Goal: Task Accomplishment & Management: Manage account settings

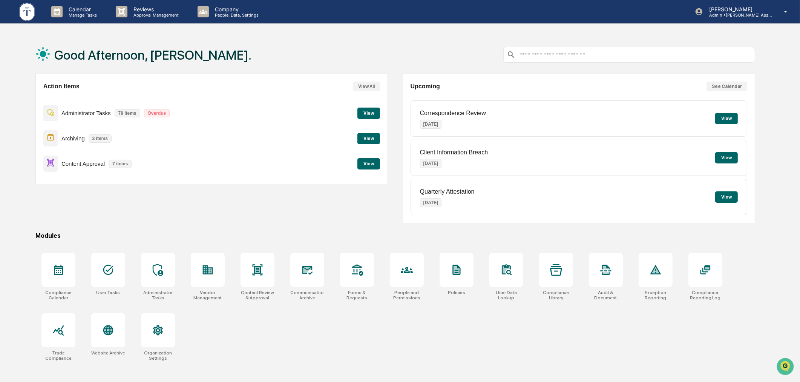
click at [363, 136] on button "View" at bounding box center [368, 138] width 23 height 11
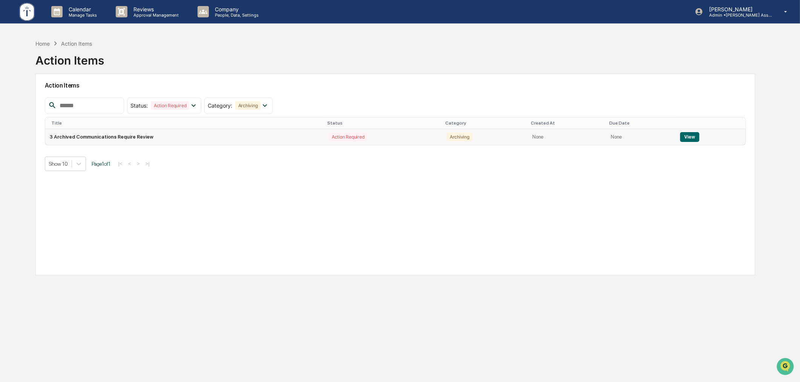
click at [684, 138] on button "View" at bounding box center [689, 137] width 19 height 10
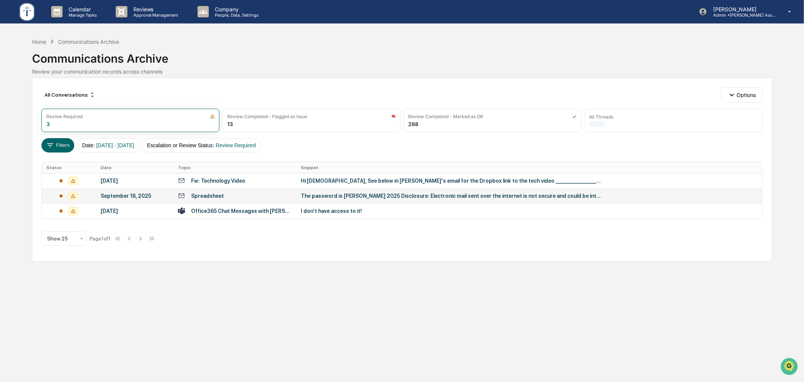
click at [266, 191] on td "Spreadsheet" at bounding box center [234, 195] width 123 height 15
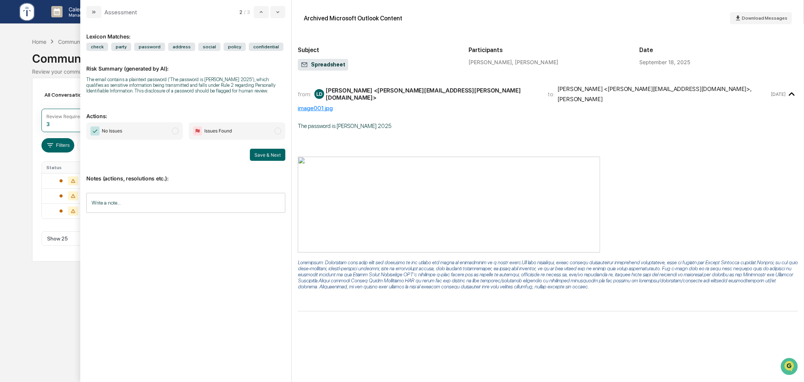
click at [9, 182] on div "Calendar Manage Tasks Reviews Approval Management Company People, Data, Setting…" at bounding box center [402, 191] width 804 height 382
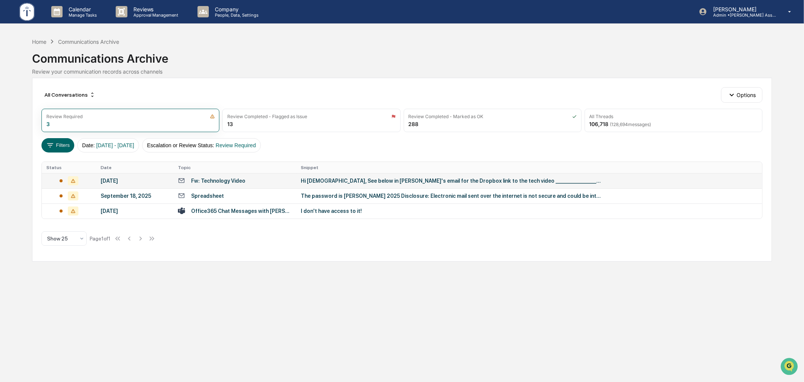
click at [234, 185] on td "Fw: Technology Video" at bounding box center [234, 180] width 123 height 15
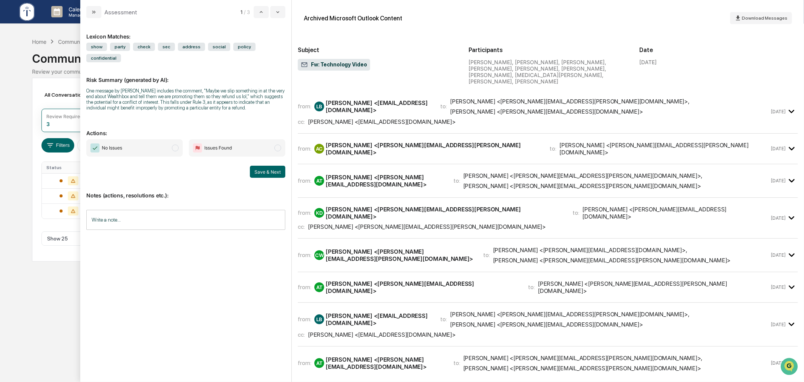
click at [148, 139] on span "No Issues" at bounding box center [134, 147] width 97 height 17
click at [153, 215] on input "Write a note..." at bounding box center [185, 220] width 199 height 20
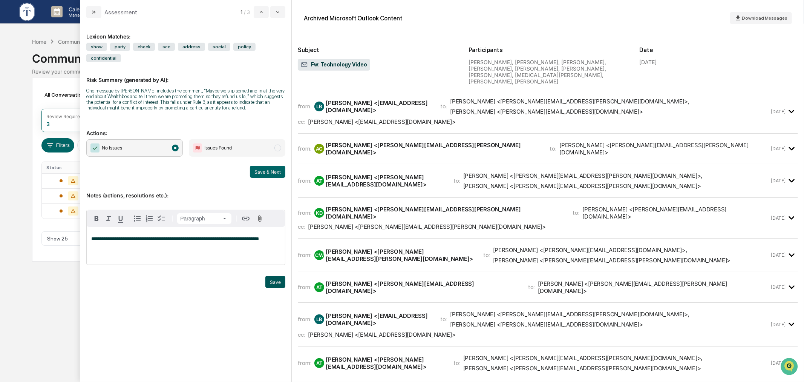
click at [274, 276] on button "Save" at bounding box center [275, 282] width 20 height 12
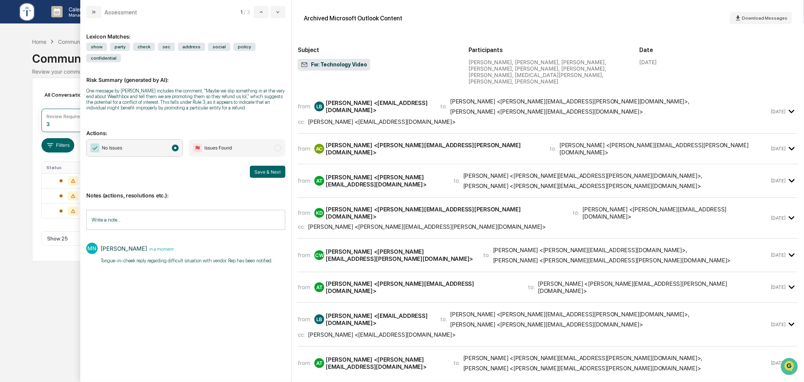
click at [191, 210] on input "Write a note..." at bounding box center [185, 220] width 199 height 20
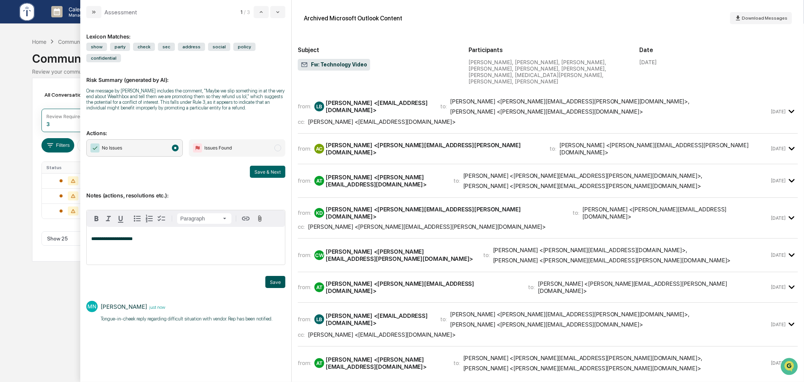
click at [269, 276] on button "Save" at bounding box center [275, 282] width 20 height 12
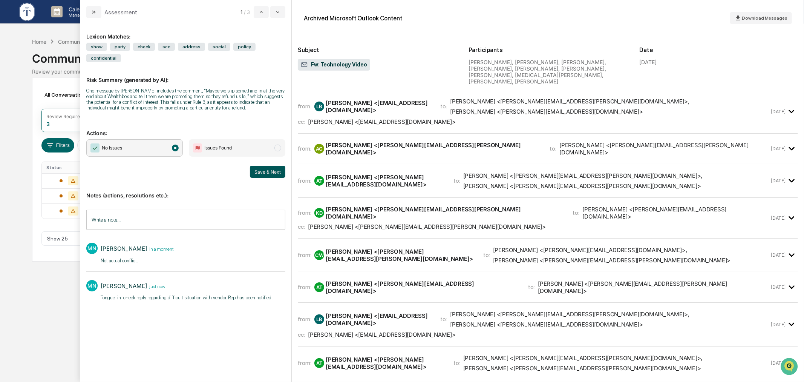
click at [268, 166] on button "Save & Next" at bounding box center [267, 172] width 35 height 12
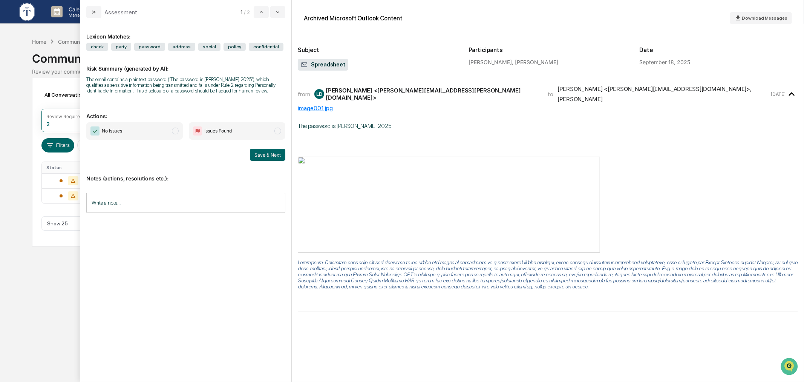
click at [129, 134] on span "No Issues" at bounding box center [134, 130] width 97 height 17
click at [266, 151] on button "Save & Next" at bounding box center [267, 155] width 35 height 12
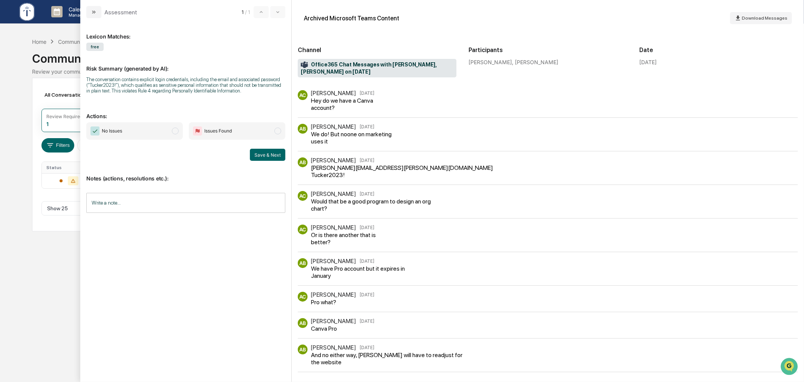
click at [142, 115] on p "Actions:" at bounding box center [185, 111] width 199 height 15
click at [141, 125] on span "No Issues" at bounding box center [134, 130] width 97 height 17
click at [280, 159] on button "Save & Next" at bounding box center [267, 155] width 35 height 12
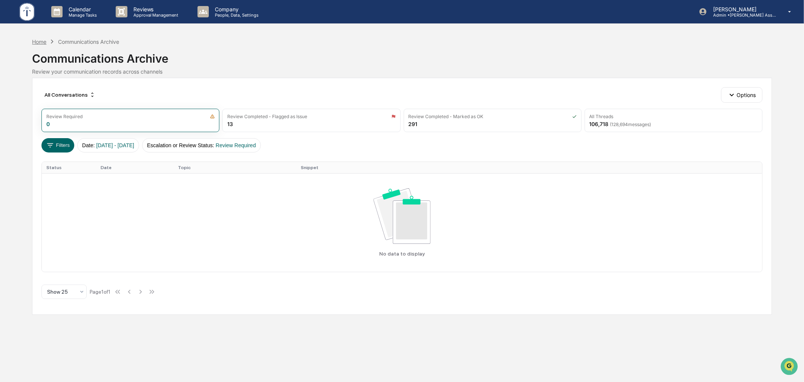
click at [35, 43] on div "Home" at bounding box center [39, 41] width 14 height 6
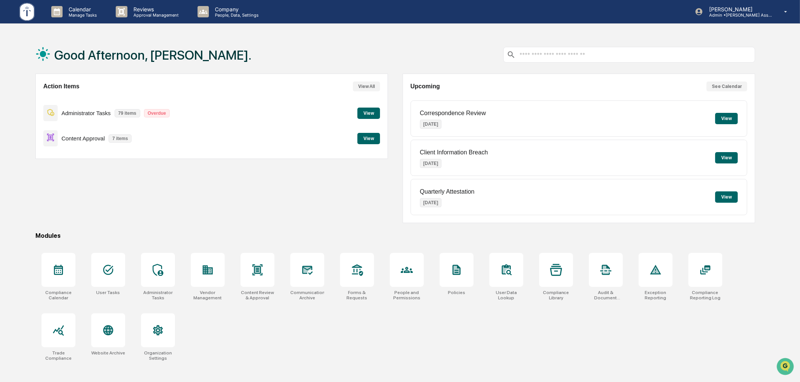
click at [391, 96] on div "Action Items View All Administrator Tasks 79 items Overdue View Content Approva…" at bounding box center [395, 148] width 720 height 149
click at [213, 216] on div "Action Items View All Administrator Tasks 79 items Overdue View Content Approva…" at bounding box center [211, 148] width 353 height 149
click at [229, 13] on p "People, Data, Settings" at bounding box center [236, 14] width 54 height 5
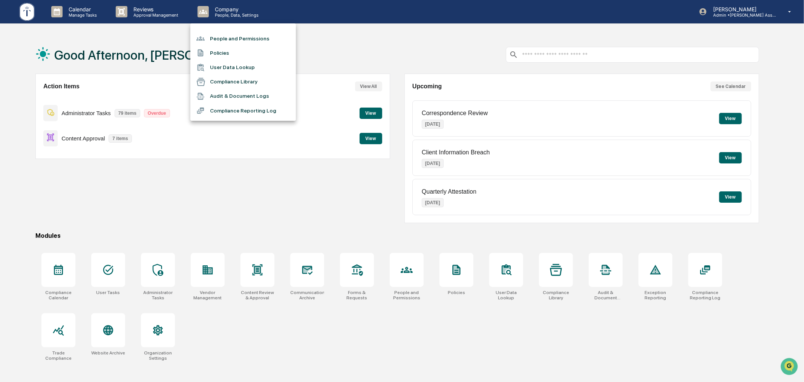
click at [395, 40] on div at bounding box center [402, 191] width 804 height 382
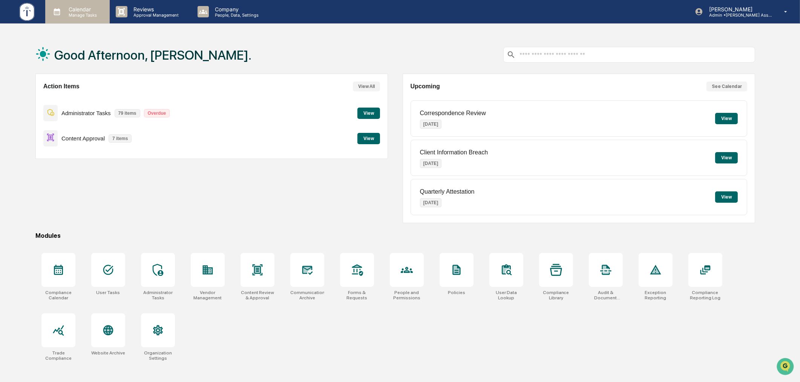
click at [74, 8] on p "Calendar" at bounding box center [82, 9] width 38 height 6
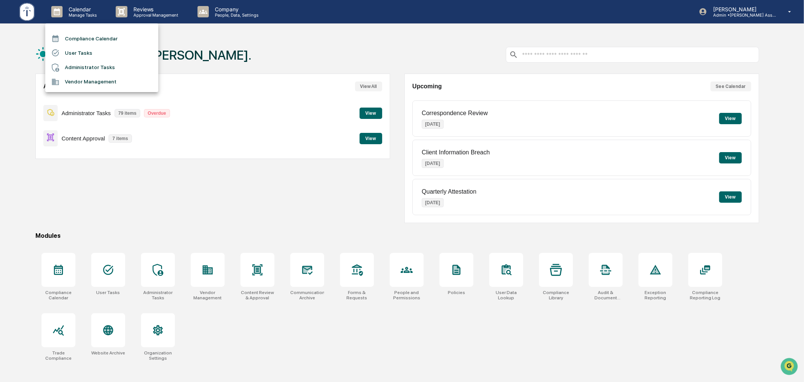
click at [85, 51] on li "User Tasks" at bounding box center [101, 53] width 113 height 14
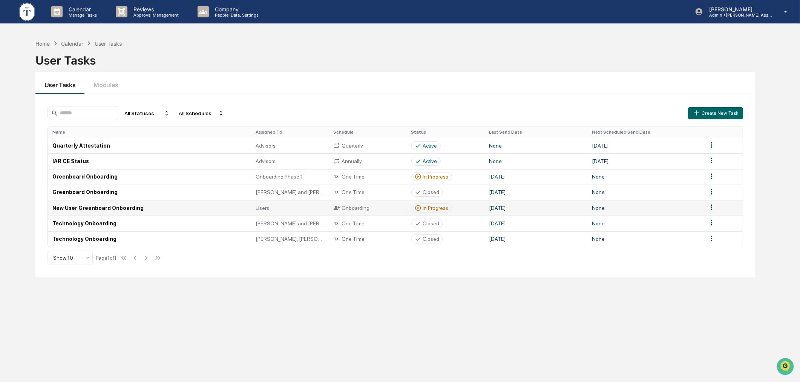
click at [440, 206] on div "In Progress" at bounding box center [436, 208] width 26 height 6
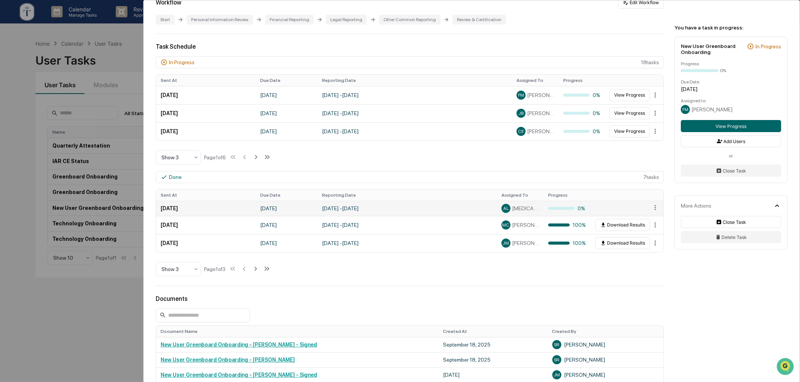
scroll to position [209, 0]
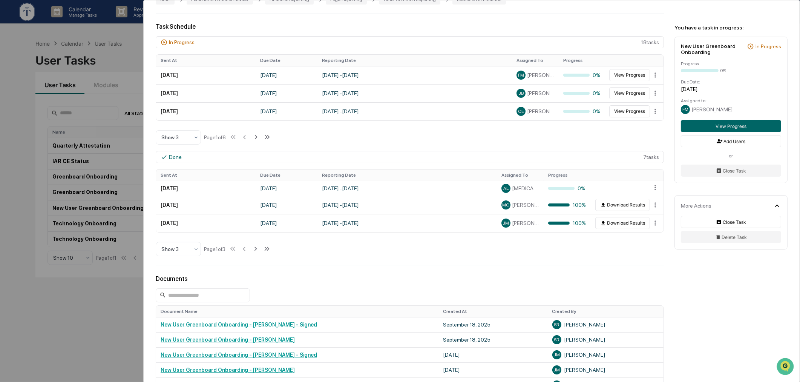
click at [96, 315] on div "User Tasks New User Greenboard Onboarding New User Greenboard Onboarding Active…" at bounding box center [400, 191] width 800 height 382
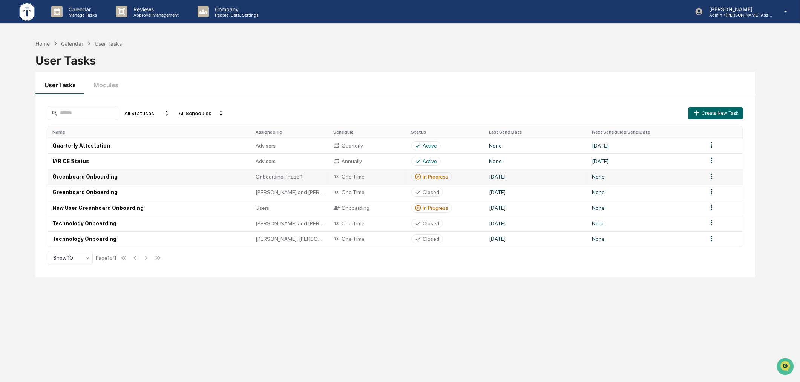
click at [436, 178] on div "In Progress" at bounding box center [436, 176] width 26 height 6
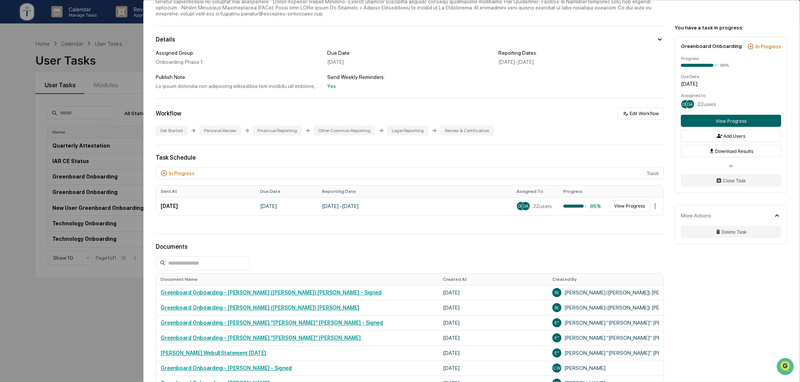
scroll to position [139, 0]
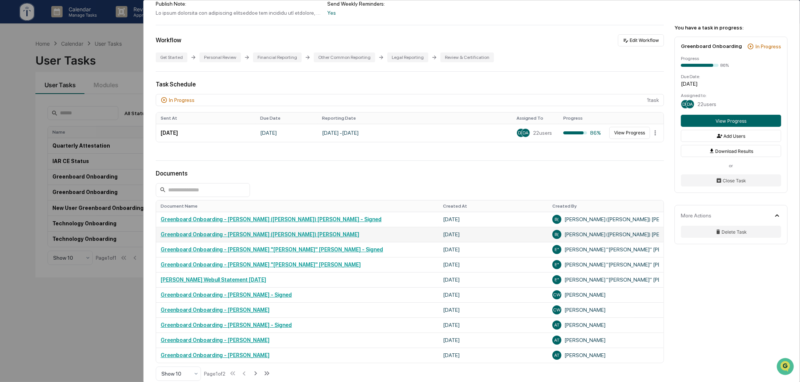
click at [249, 237] on link "Greenboard Onboarding - Bob (Robert) Ruhm" at bounding box center [260, 234] width 199 height 6
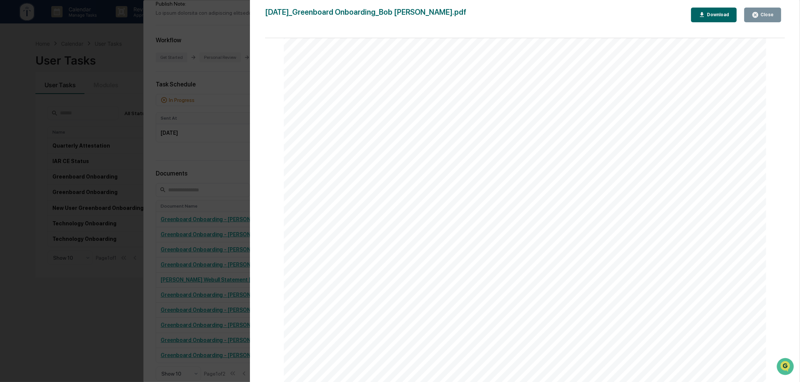
scroll to position [4540, 0]
click at [224, 162] on div "Version History 09/24/2025, 05:42 PM Bob (Robert) Ruhm 2025-09-24_Greenboard On…" at bounding box center [400, 191] width 800 height 382
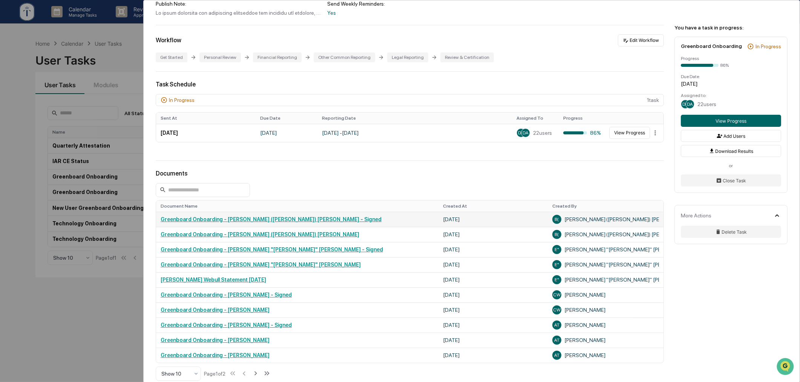
click at [265, 221] on link "Greenboard Onboarding - Bob (Robert) Ruhm - Signed" at bounding box center [271, 219] width 221 height 6
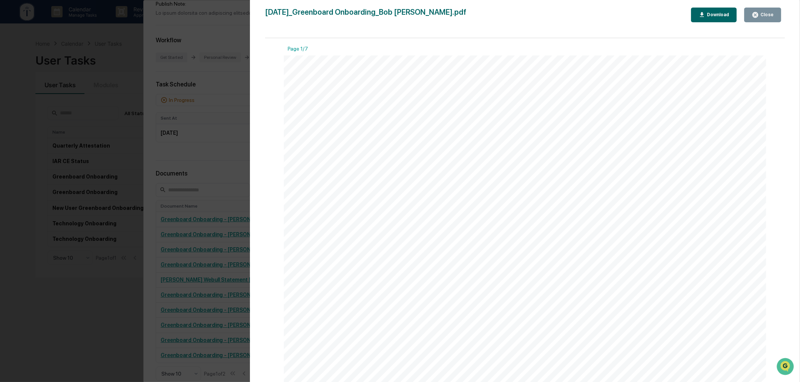
drag, startPoint x: 770, startPoint y: 16, endPoint x: 498, endPoint y: 150, distance: 303.3
click at [769, 16] on div "Close" at bounding box center [766, 14] width 15 height 5
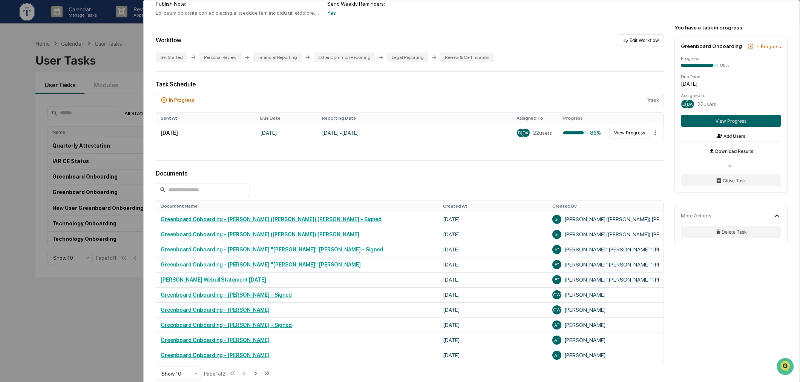
click at [94, 319] on div "User Tasks Greenboard Onboarding Greenboard Onboarding Active Details Assigned …" at bounding box center [400, 191] width 800 height 382
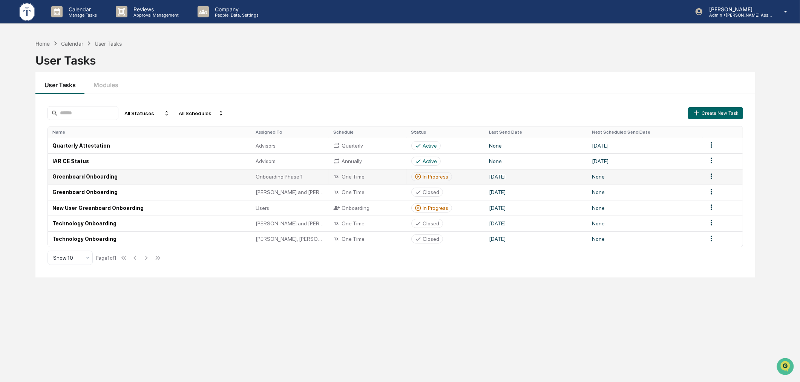
click at [439, 179] on div "In Progress" at bounding box center [436, 176] width 26 height 6
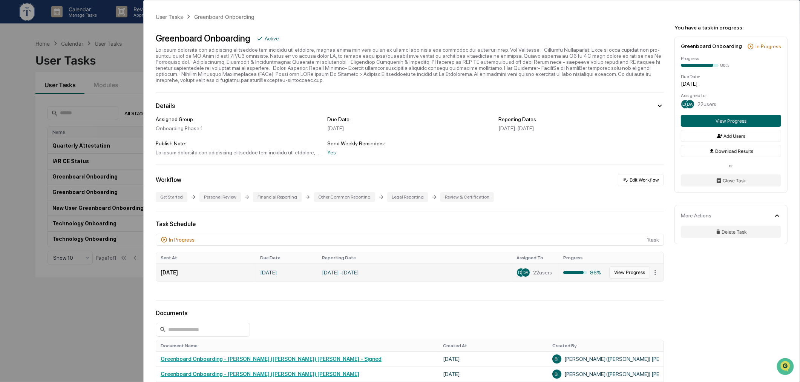
click at [621, 276] on button "View Progress" at bounding box center [629, 272] width 41 height 12
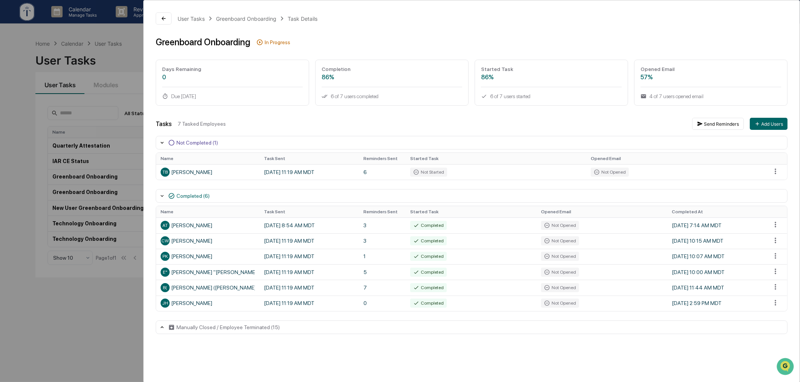
click at [97, 285] on div "User Tasks Greenboard Onboarding Task Details Greenboard Onboarding In Progress…" at bounding box center [400, 191] width 800 height 382
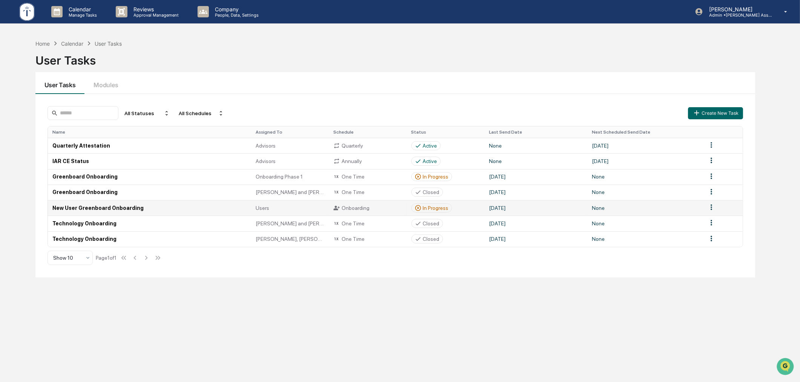
click at [432, 209] on div "In Progress" at bounding box center [436, 208] width 26 height 6
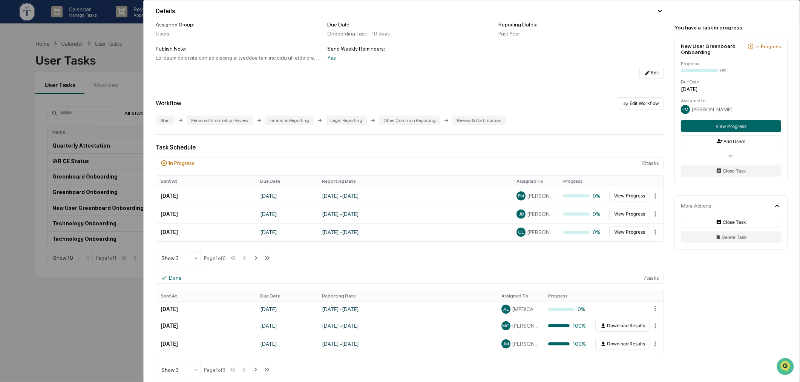
scroll to position [70, 0]
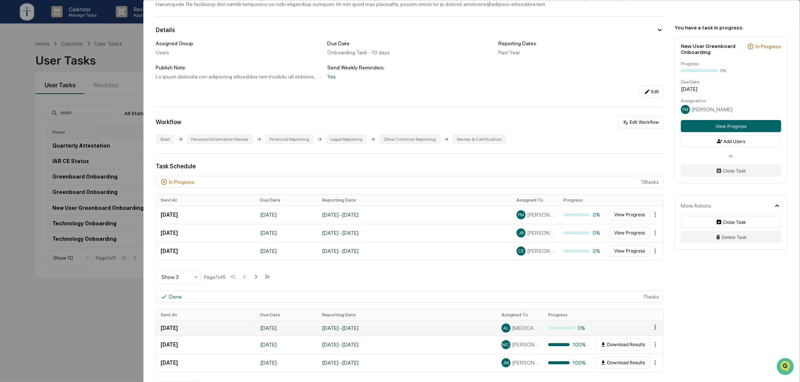
click at [650, 330] on html "Calendar Manage Tasks Reviews Approval Management Company People, Data, Setting…" at bounding box center [400, 191] width 800 height 382
click at [627, 279] on html "Calendar Manage Tasks Reviews Approval Management Company People, Data, Setting…" at bounding box center [402, 191] width 804 height 382
click at [265, 278] on icon at bounding box center [267, 276] width 8 height 8
click at [233, 281] on icon at bounding box center [234, 276] width 8 height 8
click at [258, 279] on icon at bounding box center [256, 276] width 8 height 8
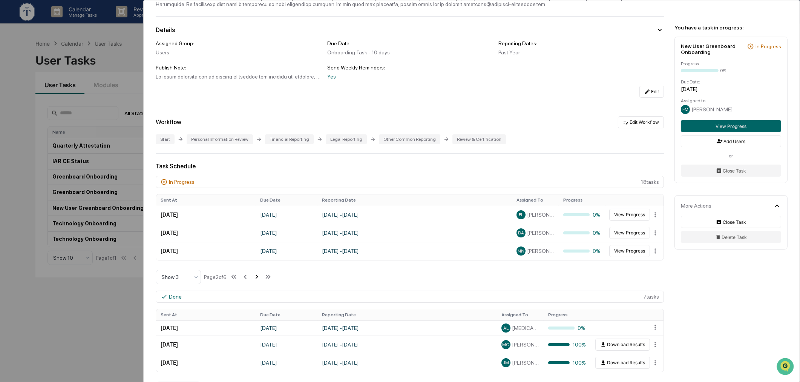
click at [258, 278] on icon at bounding box center [257, 276] width 8 height 8
click at [129, 37] on div "User Tasks New User Greenboard Onboarding New User Greenboard Onboarding Active…" at bounding box center [400, 191] width 800 height 382
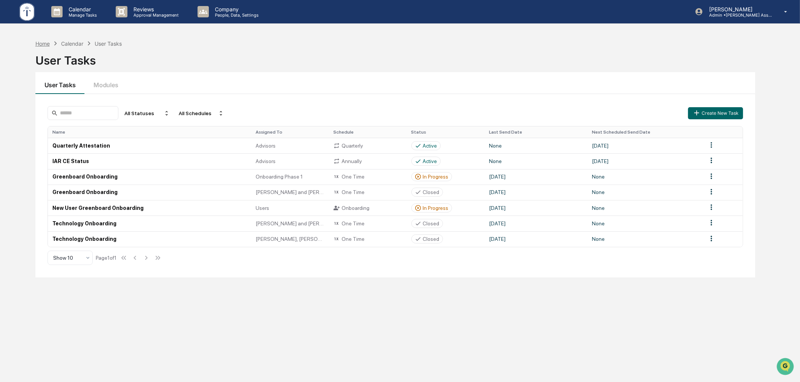
click at [41, 41] on div "Home" at bounding box center [42, 43] width 14 height 6
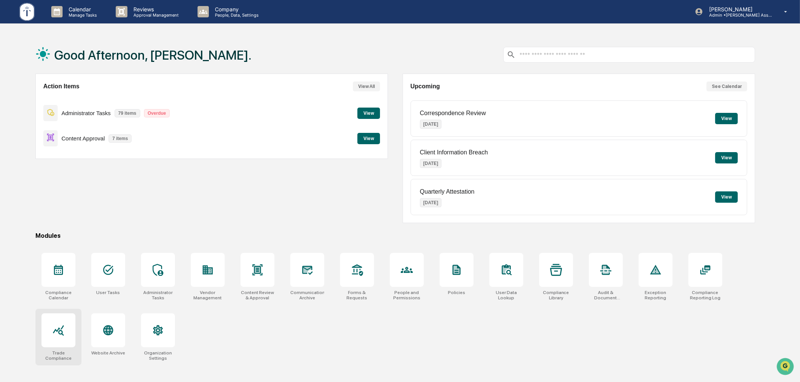
click at [66, 321] on div at bounding box center [58, 330] width 34 height 34
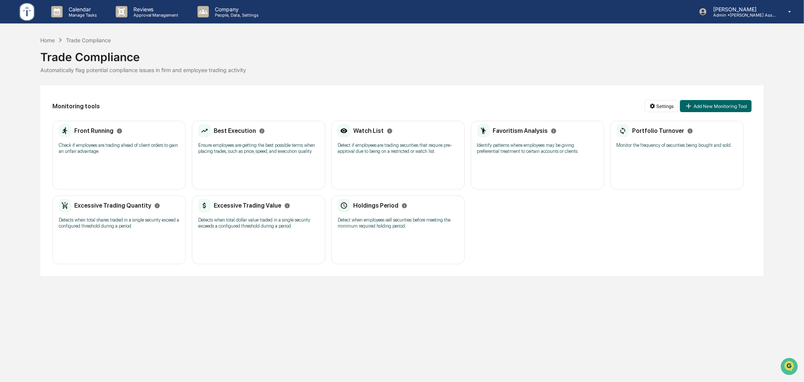
click at [215, 161] on div "Best Execution Ensure employees are getting the best possible terms when placin…" at bounding box center [258, 155] width 133 height 69
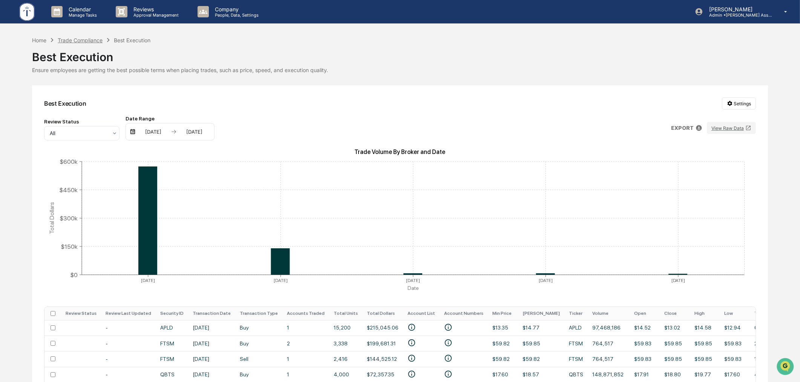
click at [85, 41] on div "Trade Compliance" at bounding box center [80, 40] width 45 height 6
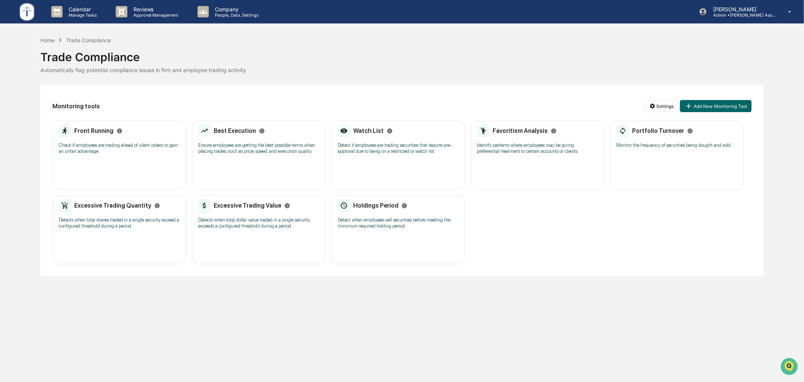
click at [253, 221] on p "Detects when total dollar value traded in a single security exceeds a configure…" at bounding box center [258, 223] width 121 height 12
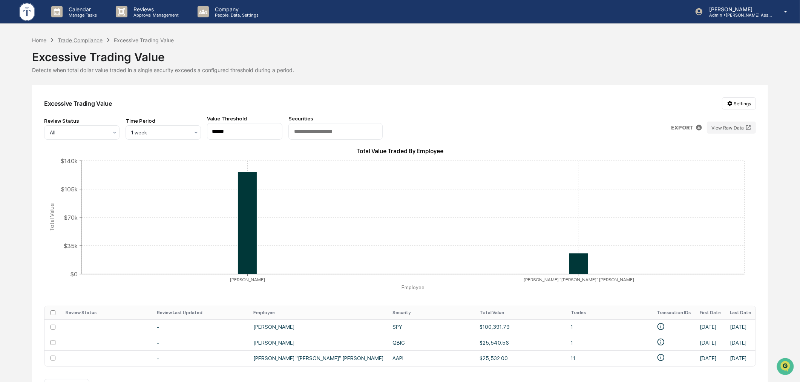
click at [87, 41] on div "Trade Compliance" at bounding box center [80, 40] width 45 height 6
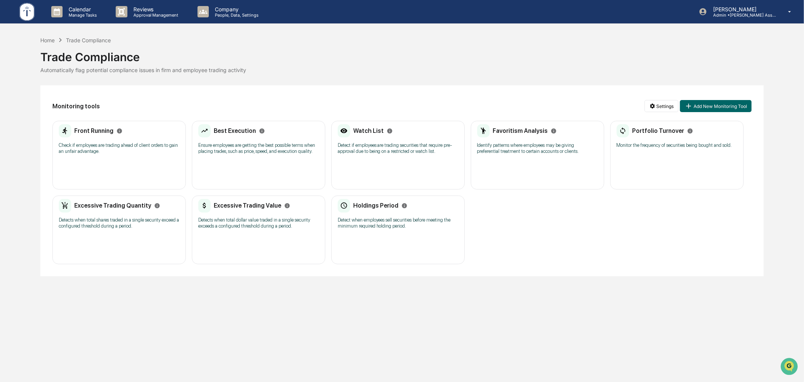
click at [519, 162] on div "Favoritism Analysis Identify patterns where employees may be giving preferentia…" at bounding box center [537, 155] width 133 height 69
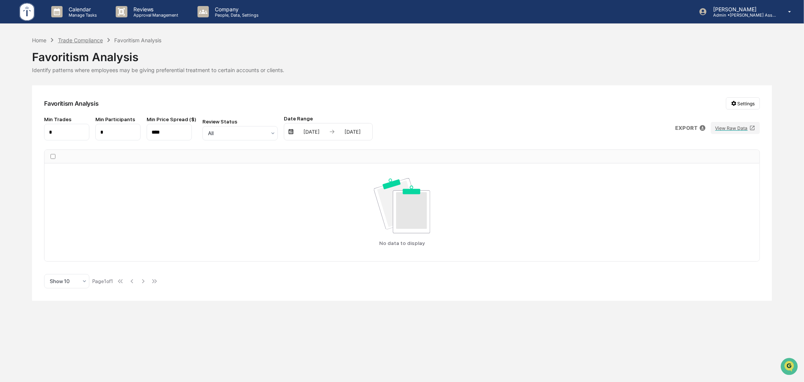
click at [74, 41] on div "Trade Compliance" at bounding box center [80, 40] width 45 height 6
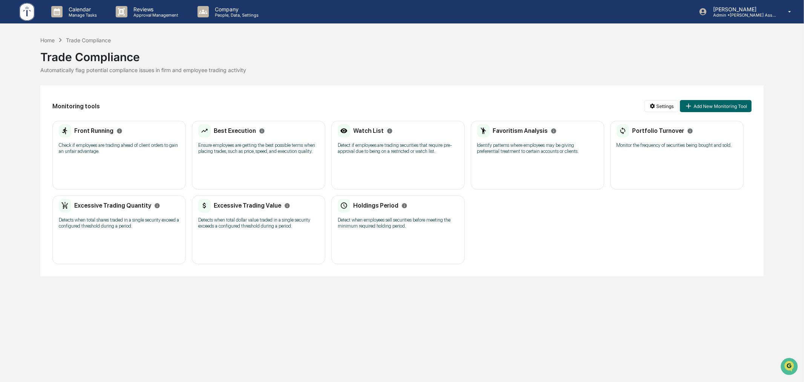
click at [123, 156] on div "Front Running Check if employees are trading ahead of client orders to gain an …" at bounding box center [119, 141] width 121 height 35
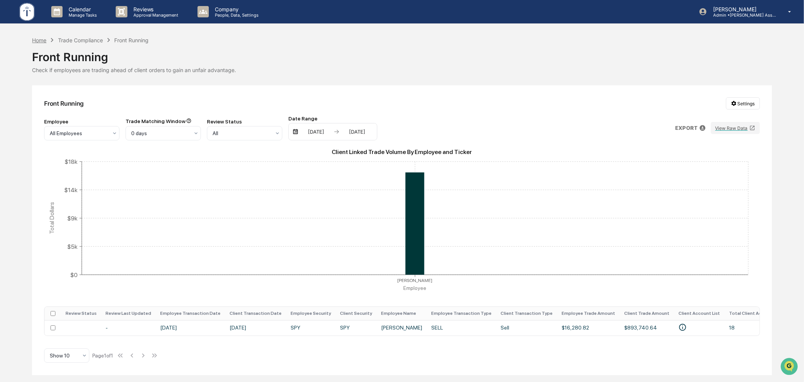
click at [39, 39] on div "Home" at bounding box center [39, 40] width 14 height 6
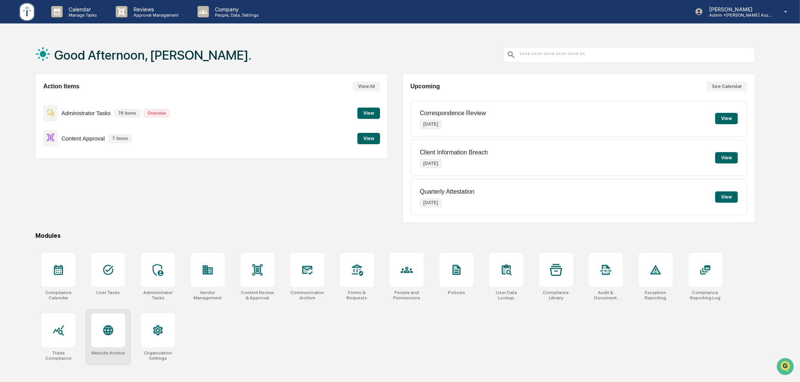
click at [114, 331] on icon at bounding box center [108, 330] width 12 height 12
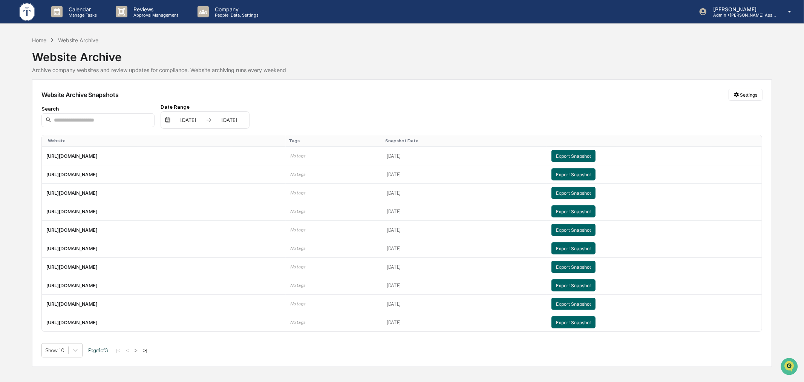
click at [140, 352] on button ">" at bounding box center [136, 349] width 8 height 6
click at [144, 351] on div "|< < > >|" at bounding box center [133, 349] width 36 height 6
click at [139, 353] on button ">" at bounding box center [137, 349] width 8 height 6
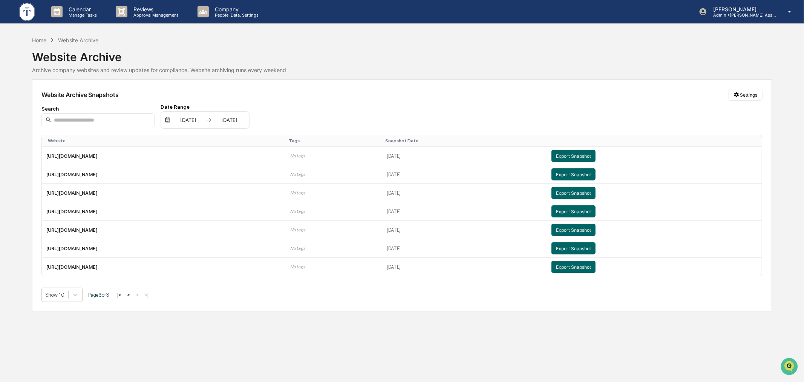
click at [165, 336] on div "Calendar Manage Tasks Reviews Approval Management Company People, Data, Setting…" at bounding box center [402, 191] width 804 height 382
click at [121, 297] on button "|<" at bounding box center [119, 294] width 9 height 6
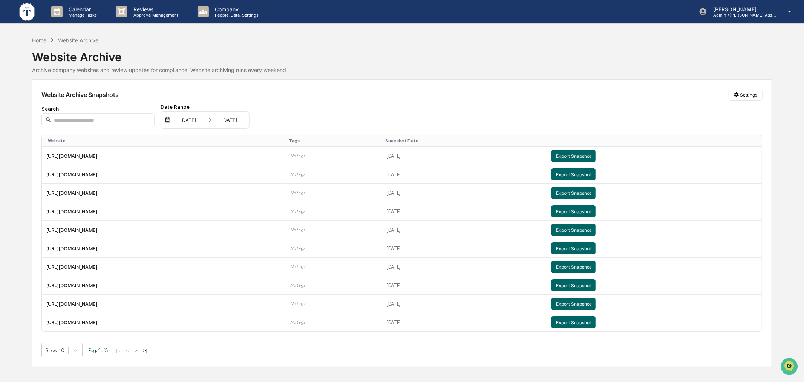
click at [352, 73] on div "Archive company websites and review updates for compliance. Website archiving r…" at bounding box center [402, 70] width 740 height 6
click at [749, 92] on html "Calendar Manage Tasks Reviews Approval Management Company People, Data, Setting…" at bounding box center [402, 191] width 804 height 382
click at [747, 93] on html "Calendar Manage Tasks Reviews Approval Management Company People, Data, Setting…" at bounding box center [402, 191] width 804 height 382
click at [742, 109] on div "Manage Archived Websites" at bounding box center [747, 110] width 85 height 12
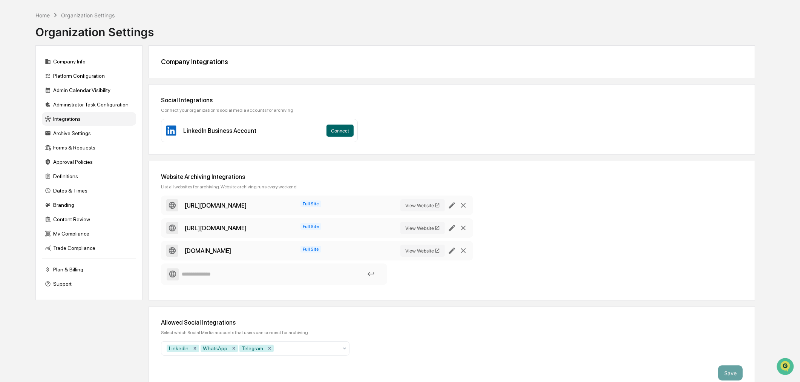
scroll to position [40, 0]
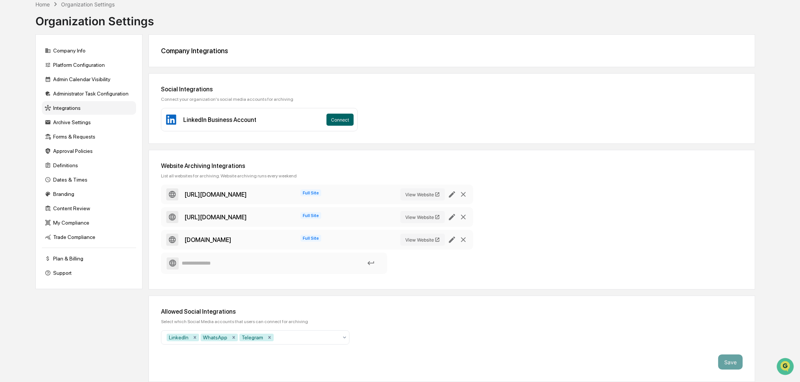
click at [310, 262] on input at bounding box center [274, 262] width 215 height 13
type input "**********"
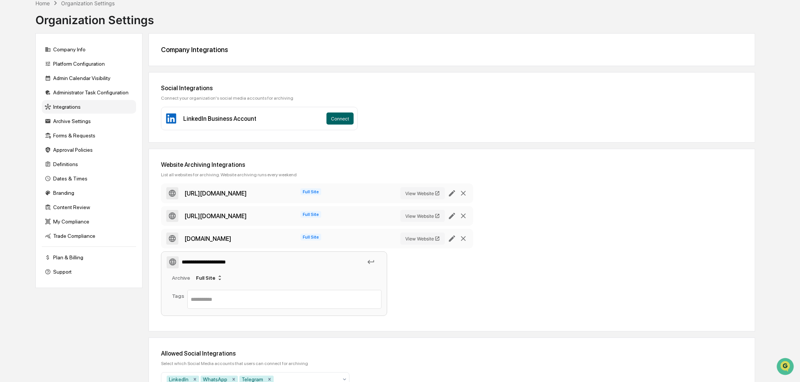
click at [474, 256] on div "**********" at bounding box center [452, 250] width 582 height 135
click at [209, 280] on div "Full Site" at bounding box center [209, 277] width 33 height 12
click at [207, 291] on div "Full Site" at bounding box center [199, 292] width 18 height 6
click at [210, 297] on input "text" at bounding box center [284, 298] width 187 height 9
type input "*"
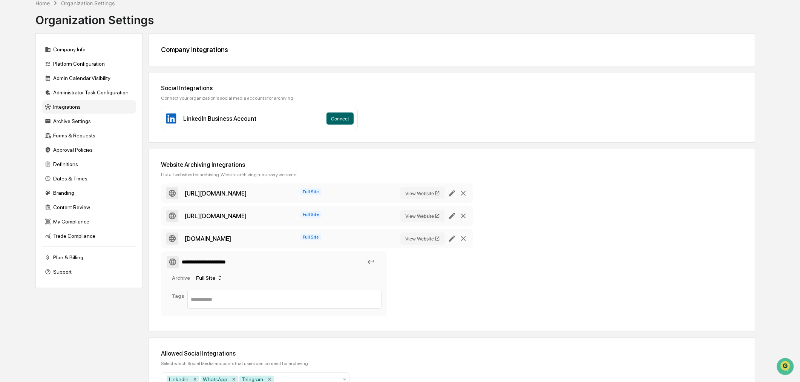
click at [373, 261] on icon at bounding box center [371, 262] width 8 height 8
click at [521, 292] on div "**********" at bounding box center [452, 250] width 582 height 135
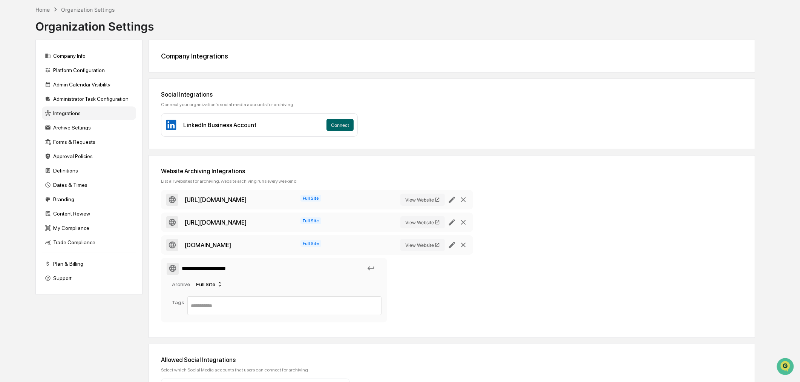
scroll to position [0, 0]
